Goal: Task Accomplishment & Management: Use online tool/utility

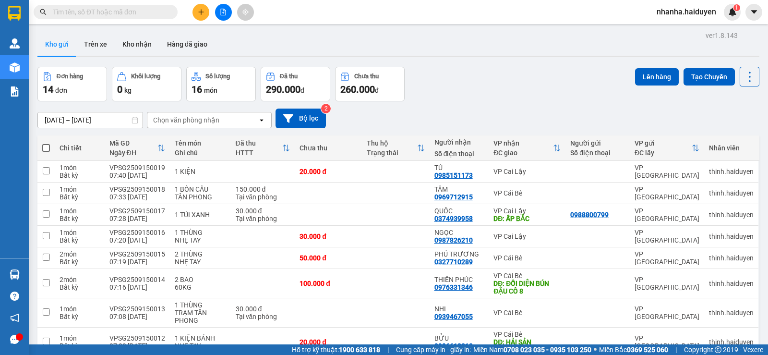
scroll to position [181, 0]
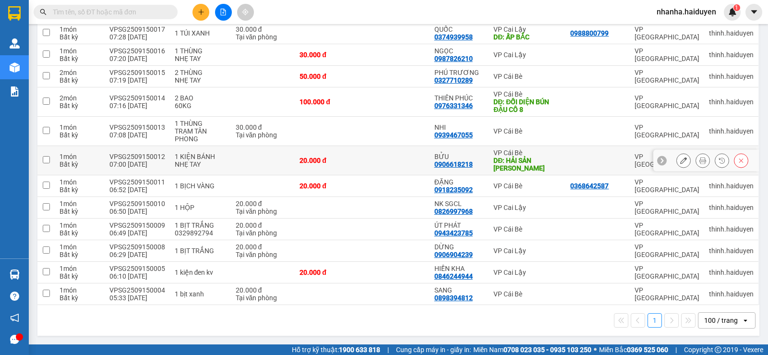
click at [368, 155] on td at bounding box center [395, 160] width 67 height 29
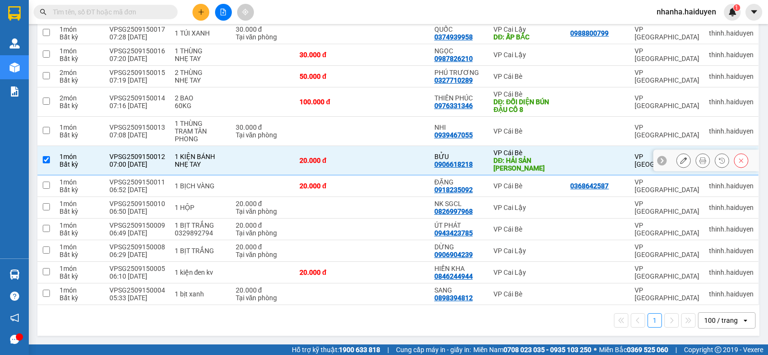
checkbox input "true"
click at [366, 106] on td at bounding box center [395, 101] width 67 height 29
checkbox input "true"
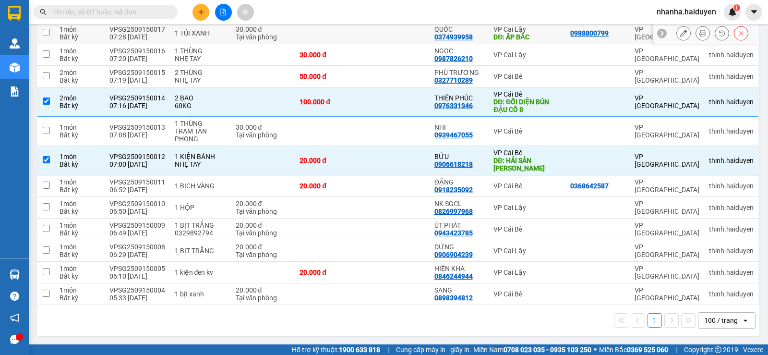
click at [363, 37] on td at bounding box center [395, 34] width 67 height 22
checkbox input "true"
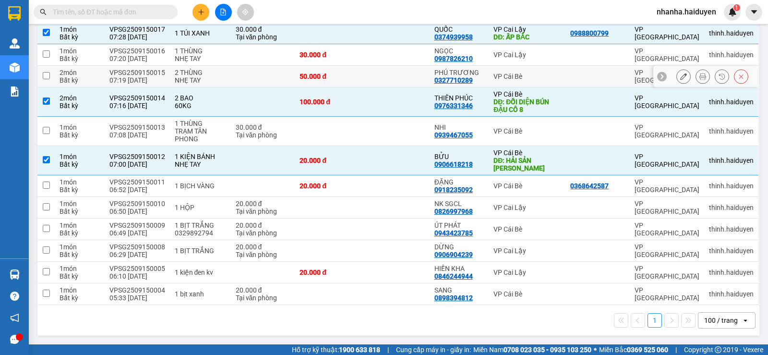
scroll to position [0, 0]
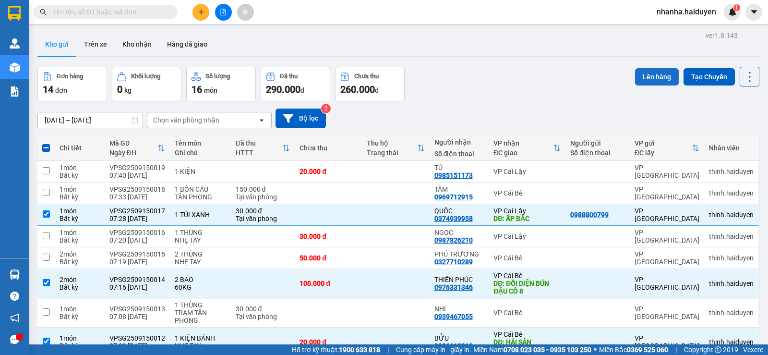
click at [635, 75] on button "Lên hàng" at bounding box center [657, 76] width 44 height 17
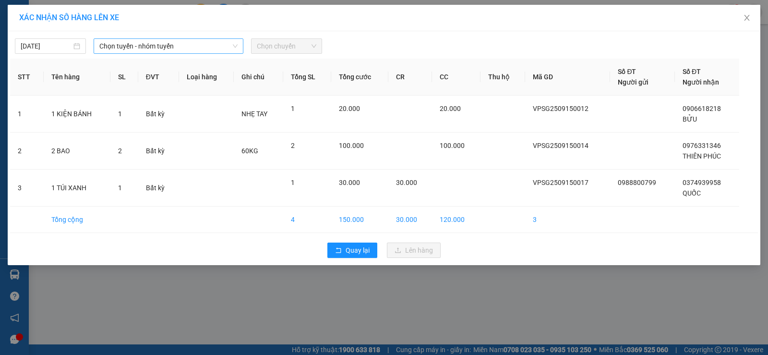
click at [177, 47] on span "Chọn tuyến - nhóm tuyến" at bounding box center [168, 46] width 138 height 14
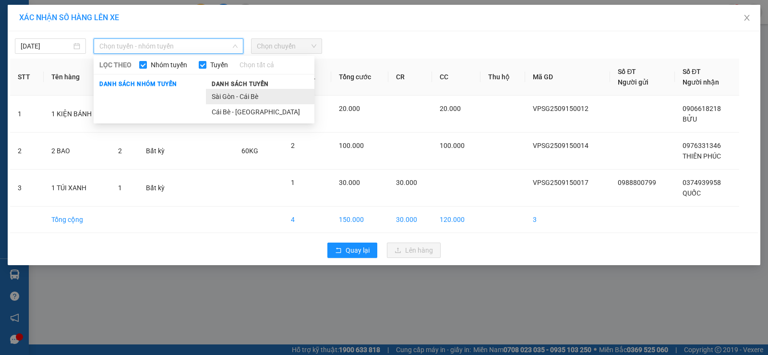
click at [232, 94] on li "Sài Gòn - Cái Bè" at bounding box center [260, 96] width 108 height 15
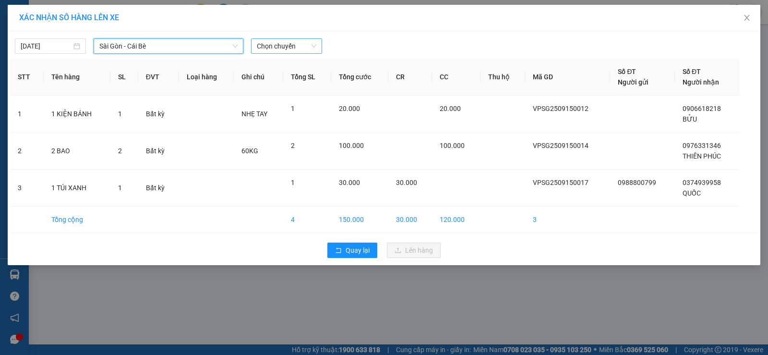
click at [266, 45] on span "Chọn chuyến" at bounding box center [287, 46] width 60 height 14
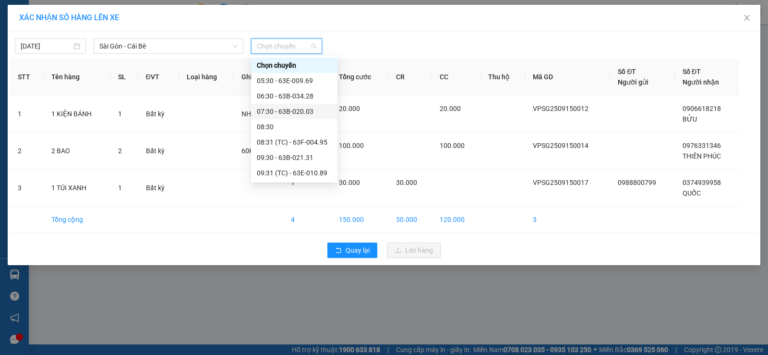
click at [307, 114] on div "07:30 - 63B-020.03" at bounding box center [294, 111] width 75 height 11
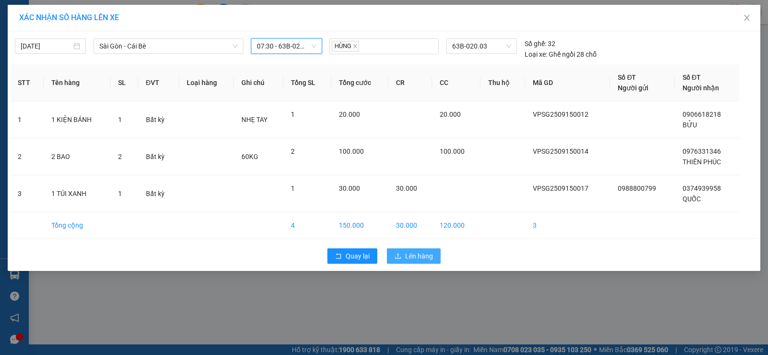
click at [402, 262] on button "Lên hàng" at bounding box center [414, 255] width 54 height 15
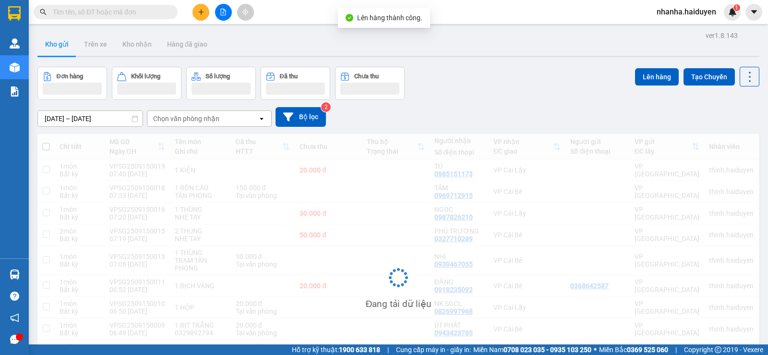
click at [225, 14] on icon "file-add" at bounding box center [223, 12] width 7 height 7
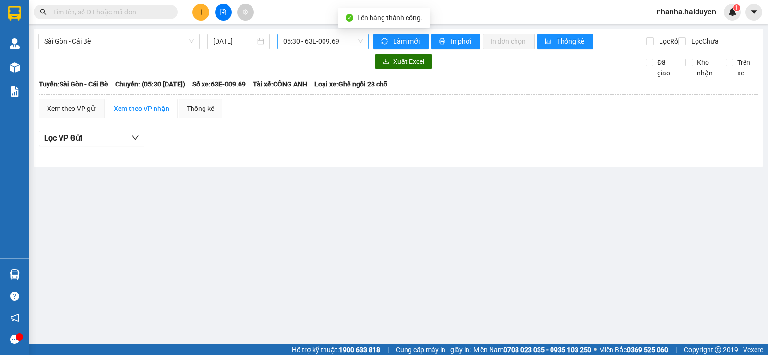
click at [312, 42] on span "05:30 - 63E-009.69" at bounding box center [322, 41] width 79 height 14
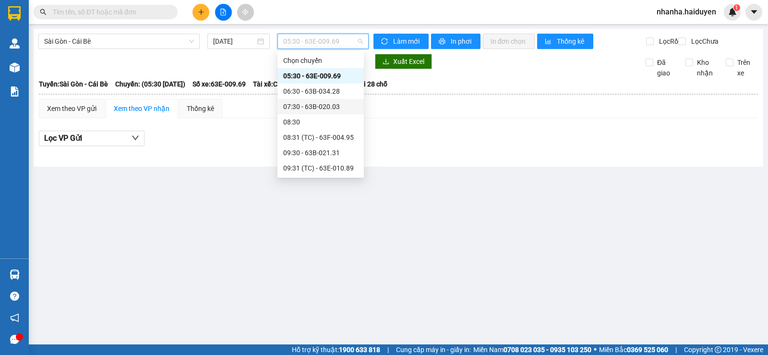
click at [325, 102] on div "07:30 - 63B-020.03" at bounding box center [320, 106] width 75 height 11
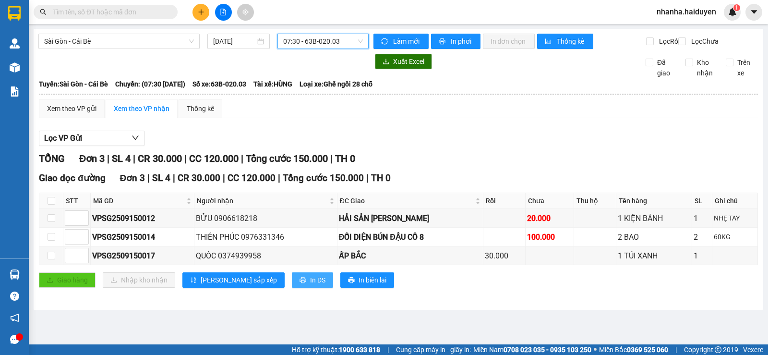
click at [292, 282] on button "In DS" at bounding box center [312, 279] width 41 height 15
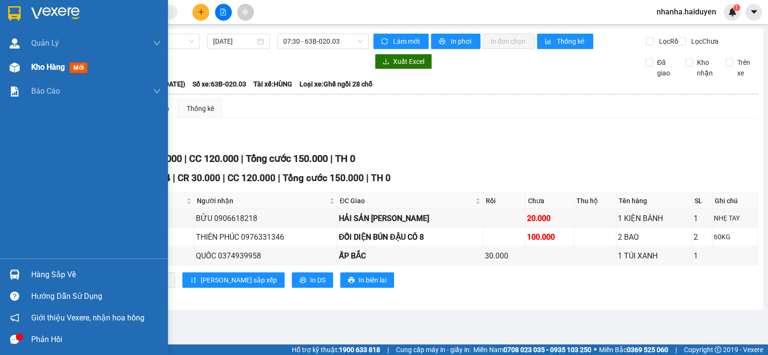
click at [35, 65] on span "Kho hàng" at bounding box center [48, 66] width 34 height 9
